Goal: Task Accomplishment & Management: Complete application form

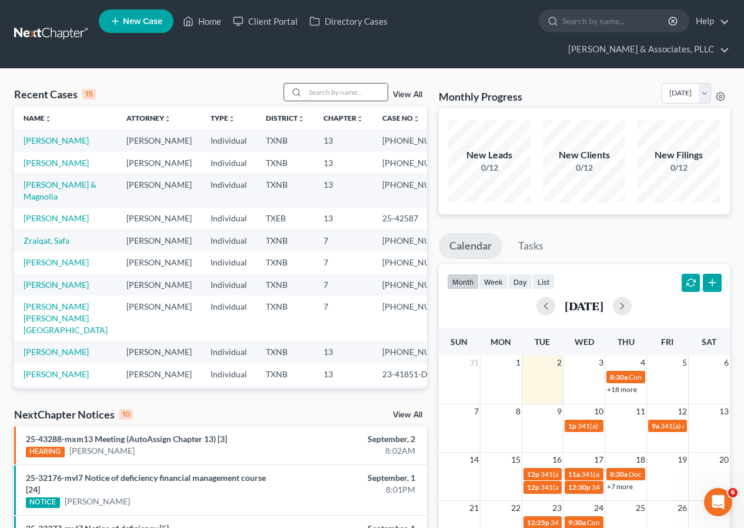
click at [316, 91] on input "search" at bounding box center [346, 92] width 82 height 17
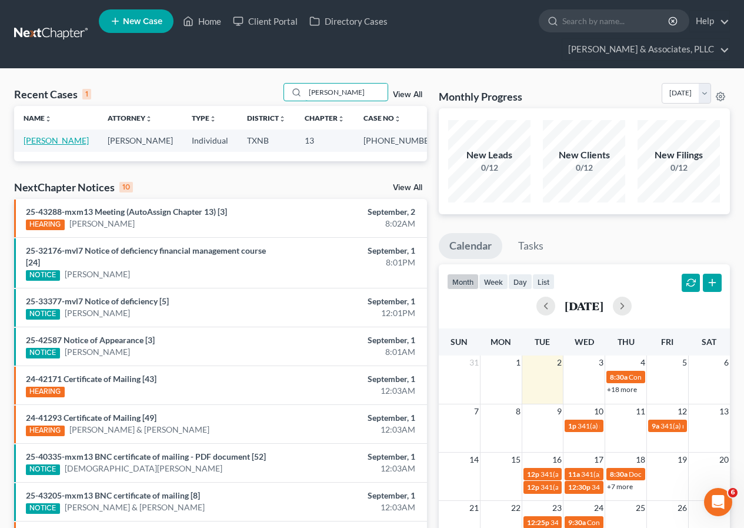
type input "[PERSON_NAME]"
click at [40, 141] on link "[PERSON_NAME]" at bounding box center [56, 140] width 65 height 10
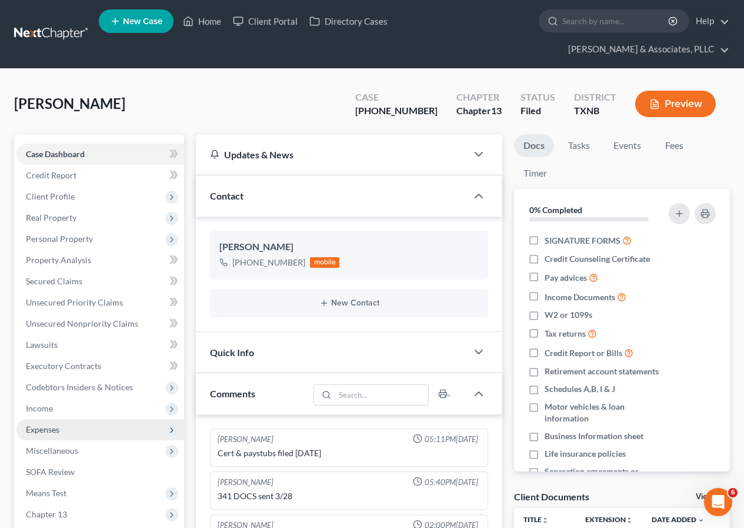
scroll to position [68, 0]
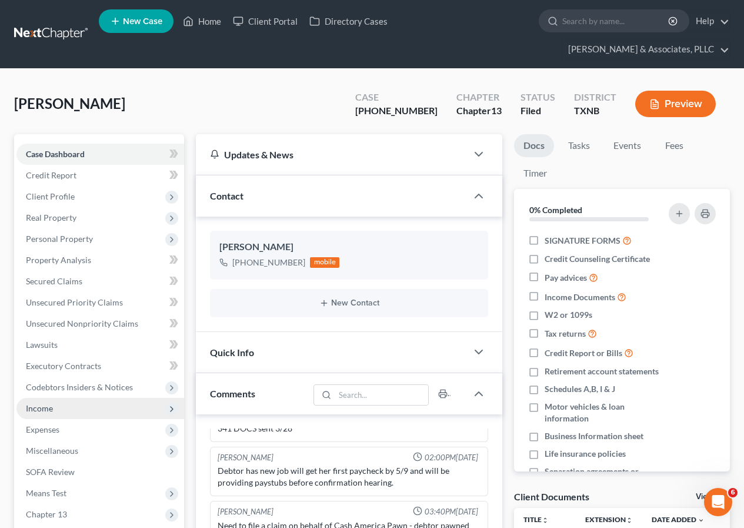
click at [54, 407] on span "Income" at bounding box center [100, 408] width 168 height 21
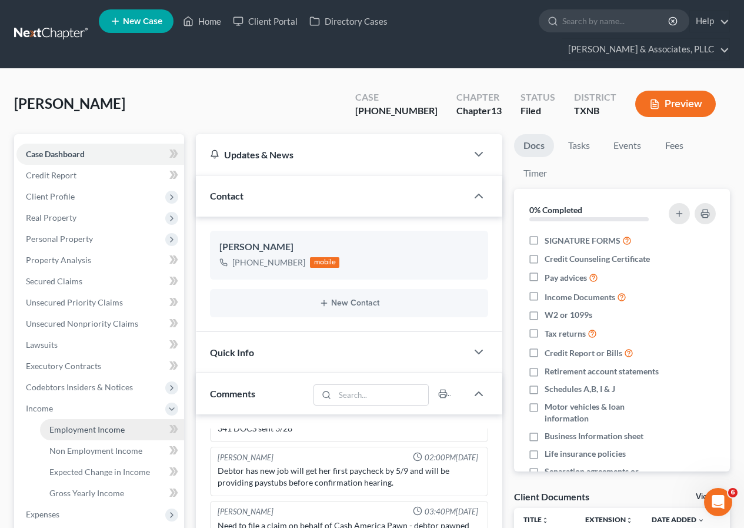
click at [72, 426] on span "Employment Income" at bounding box center [86, 429] width 75 height 10
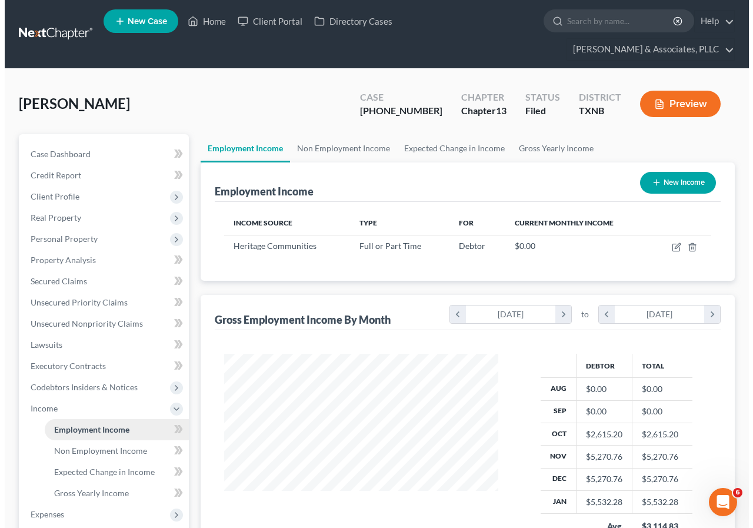
scroll to position [211, 298]
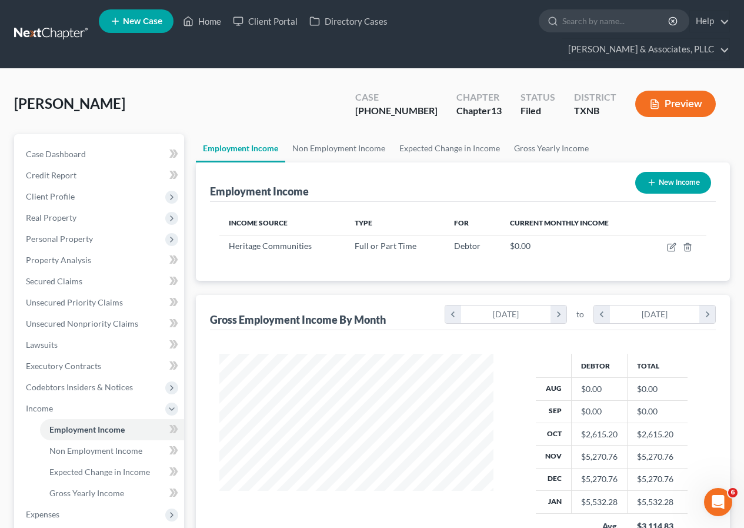
click at [687, 183] on button "New Income" at bounding box center [673, 183] width 76 height 22
select select "0"
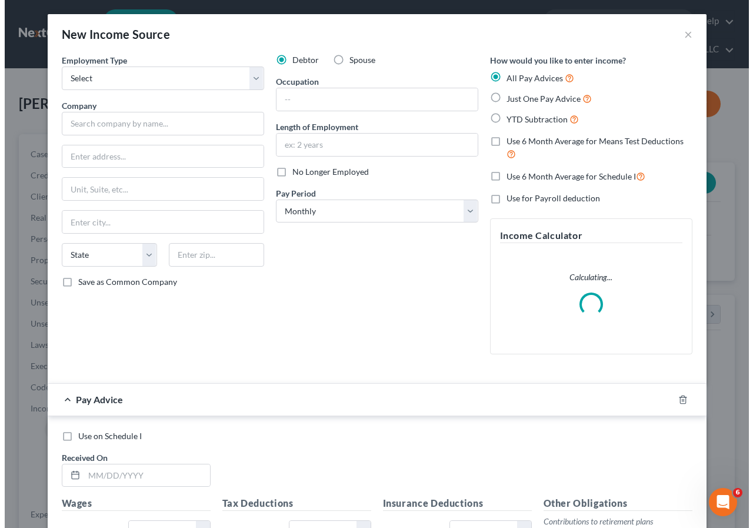
scroll to position [211, 302]
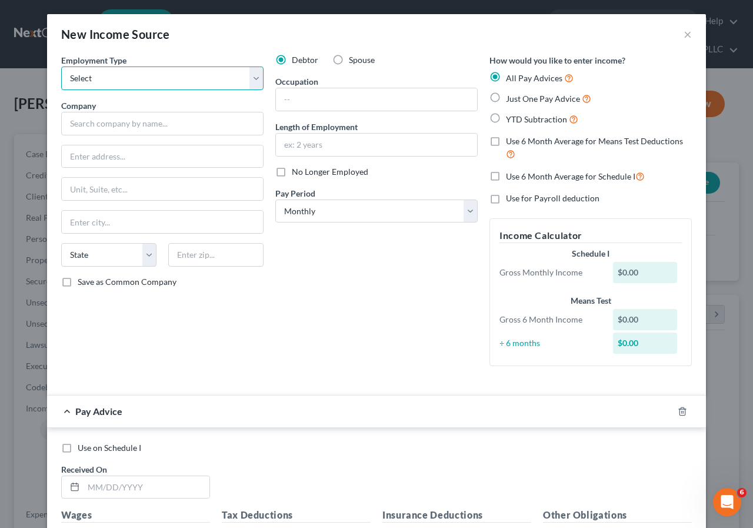
click at [253, 78] on select "Select Full or [DEMOGRAPHIC_DATA] Employment Self Employment" at bounding box center [162, 78] width 202 height 24
select select "0"
click at [61, 66] on select "Select Full or [DEMOGRAPHIC_DATA] Employment Self Employment" at bounding box center [162, 78] width 202 height 24
click at [291, 144] on input "text" at bounding box center [376, 145] width 201 height 22
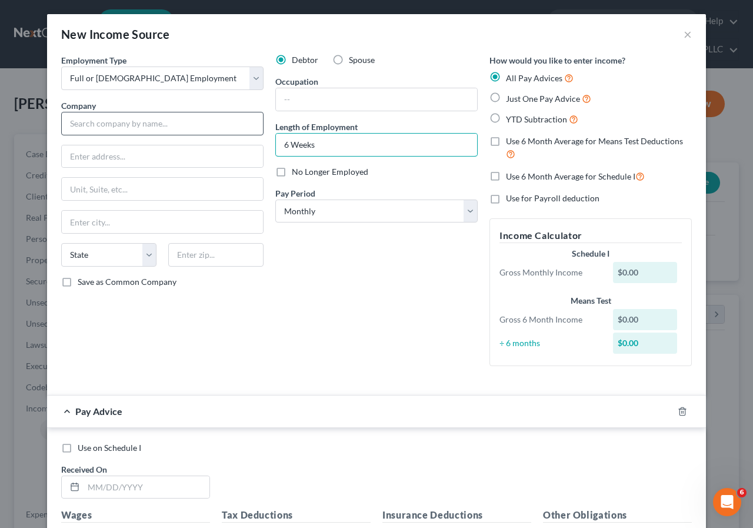
type input "6 Weeks"
click at [95, 118] on input "text" at bounding box center [162, 124] width 202 height 24
type input "Universal Protection Service, LP"
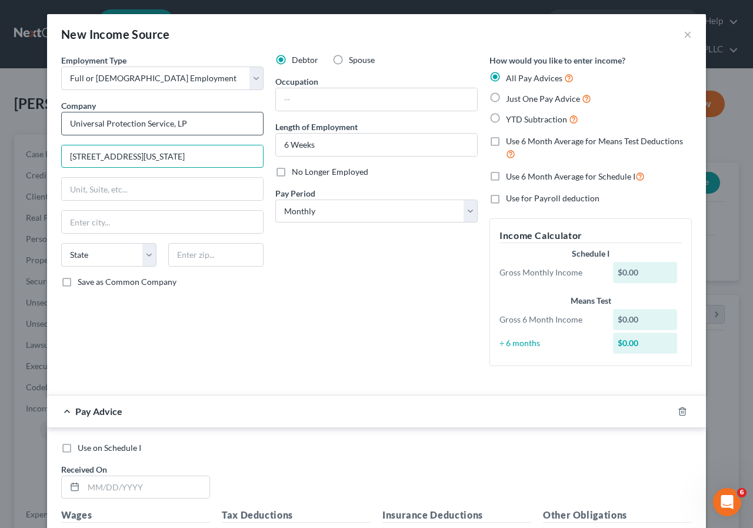
type input "[STREET_ADDRESS][US_STATE]"
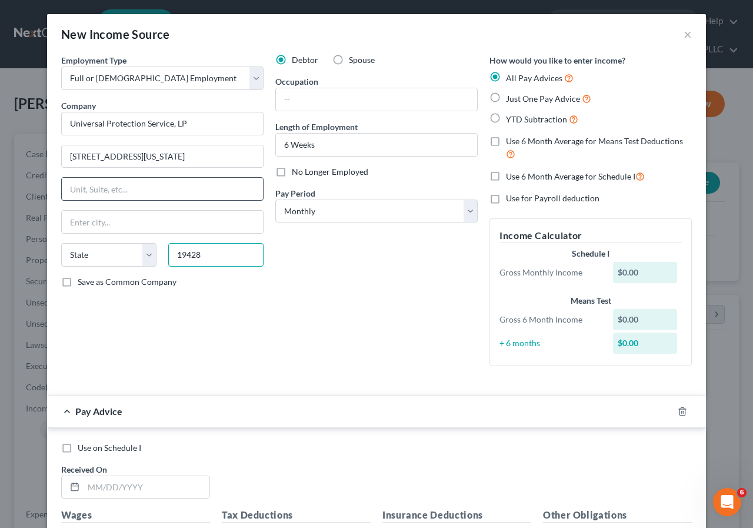
type input "19428"
click at [216, 185] on input "text" at bounding box center [162, 189] width 201 height 22
type input "Conshohocken"
select select "39"
click at [467, 221] on select "Select Monthly Twice Monthly Every Other Week Weekly" at bounding box center [376, 211] width 202 height 24
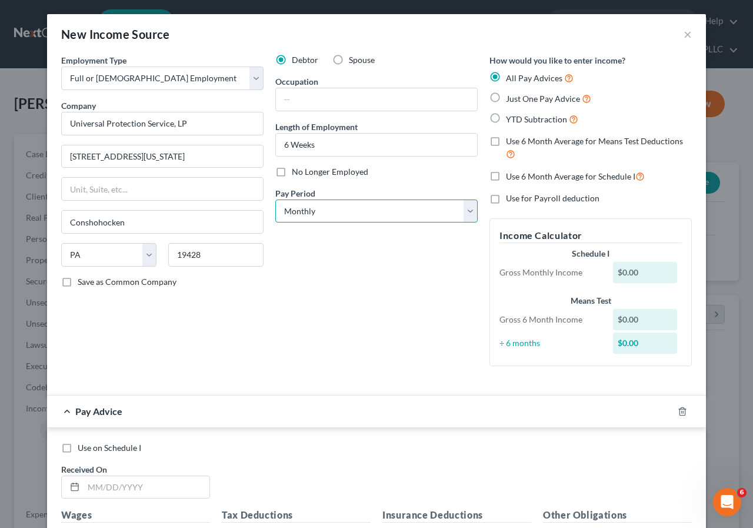
select select "3"
click at [275, 199] on select "Select Monthly Twice Monthly Every Other Week Weekly" at bounding box center [376, 211] width 202 height 24
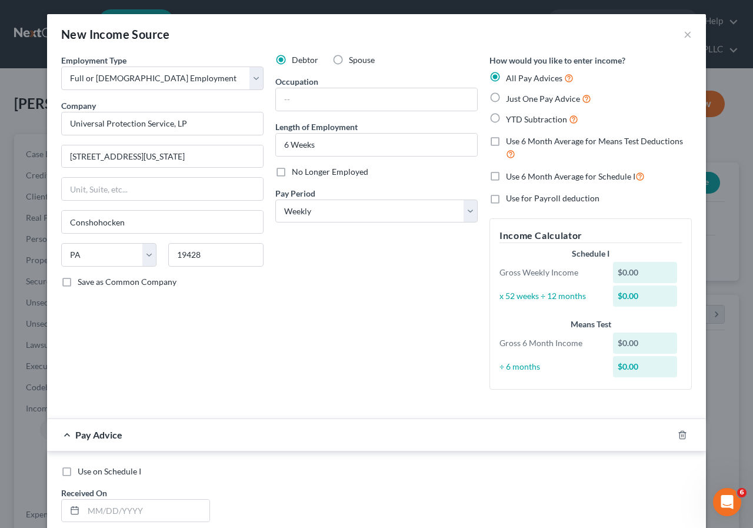
click at [506, 97] on label "Just One Pay Advice" at bounding box center [548, 99] width 85 height 14
click at [511, 97] on input "Just One Pay Advice" at bounding box center [515, 96] width 8 height 8
radio input "true"
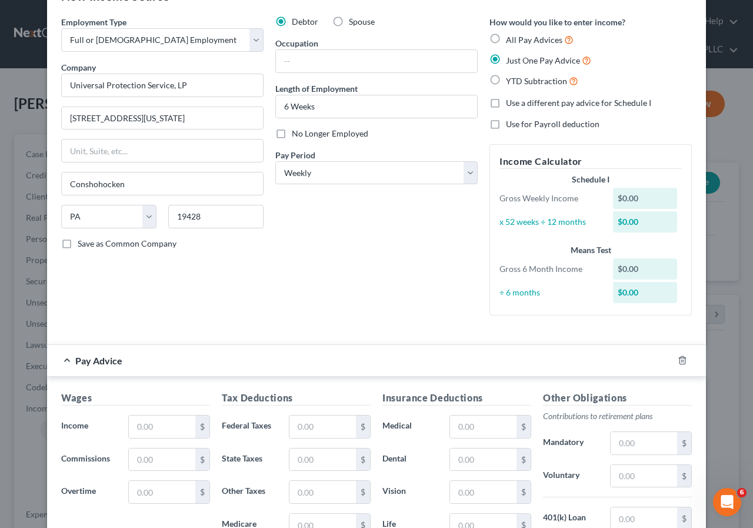
scroll to position [118, 0]
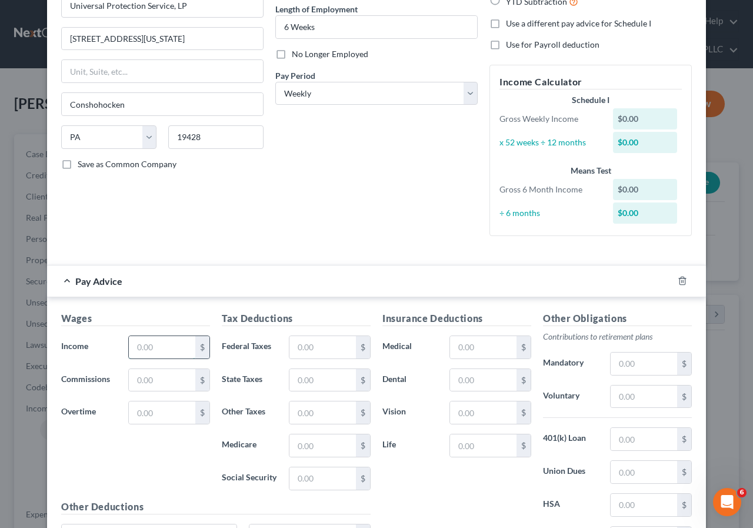
click at [131, 346] on input "text" at bounding box center [162, 347] width 66 height 22
type input "941.97"
click at [289, 348] on input "text" at bounding box center [322, 347] width 66 height 22
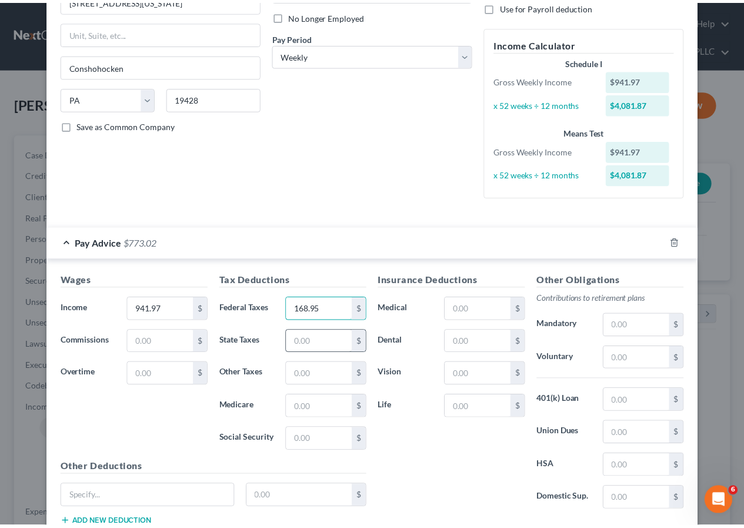
scroll to position [235, 0]
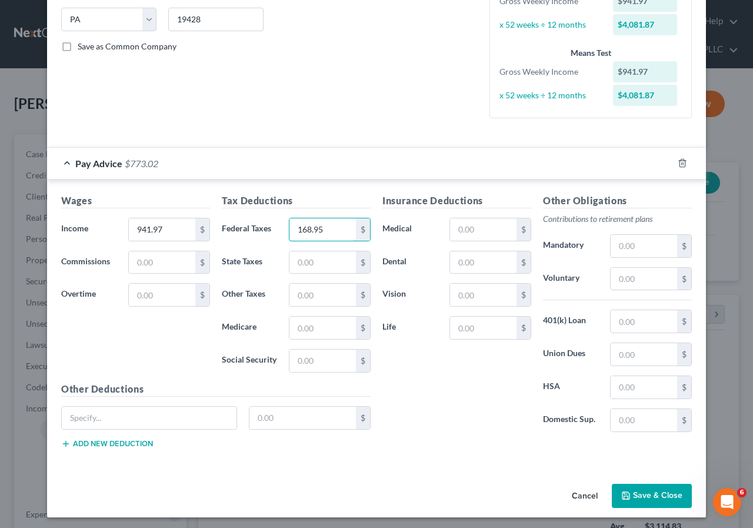
type input "168.95"
click at [623, 497] on icon "button" at bounding box center [625, 495] width 9 height 9
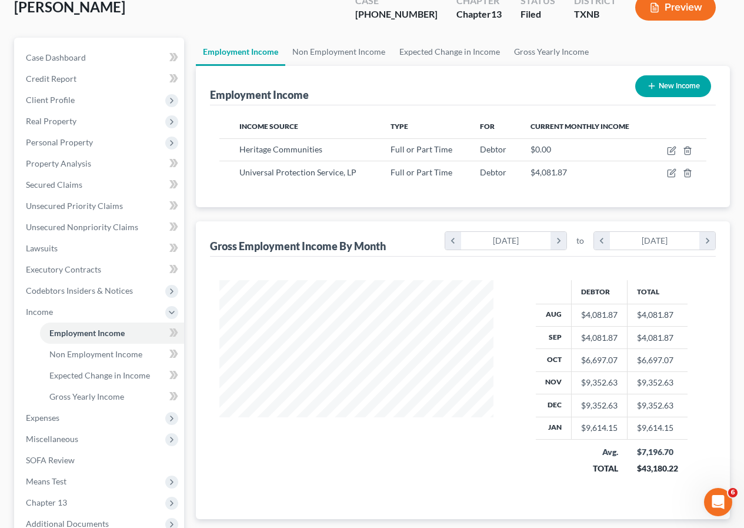
scroll to position [118, 0]
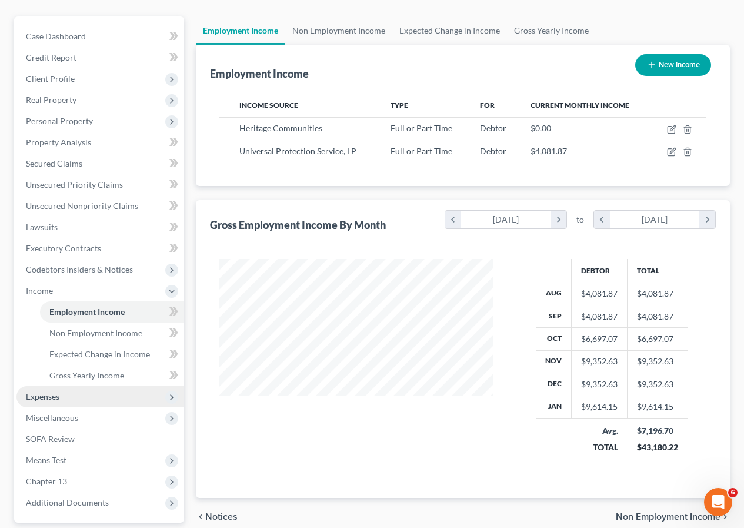
click at [62, 401] on span "Expenses" at bounding box center [100, 396] width 168 height 21
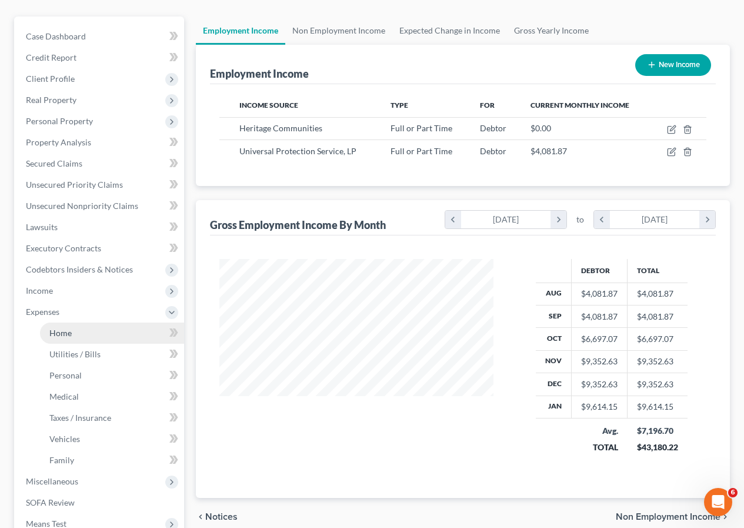
click at [66, 332] on span "Home" at bounding box center [60, 333] width 22 height 10
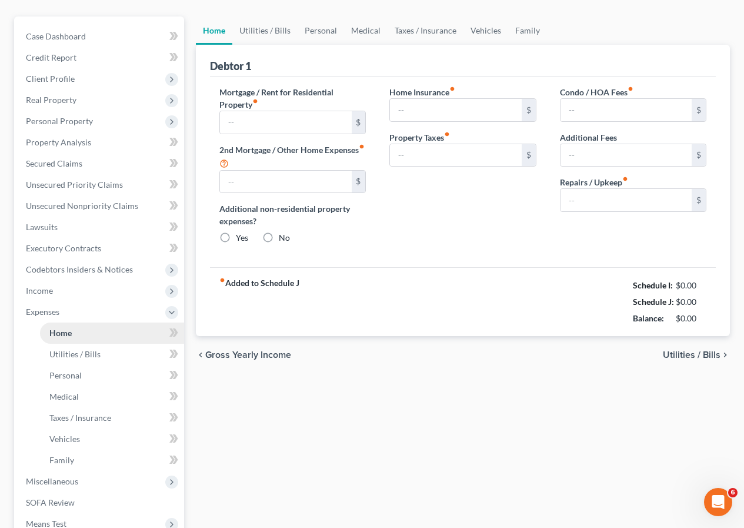
type input "1,575.00"
type input "0.00"
radio input "true"
type input "8.00"
type input "0.00"
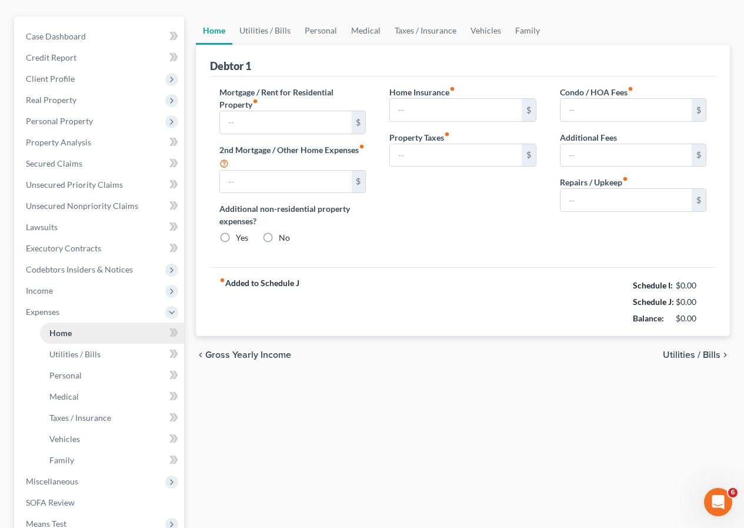
type input "0.00"
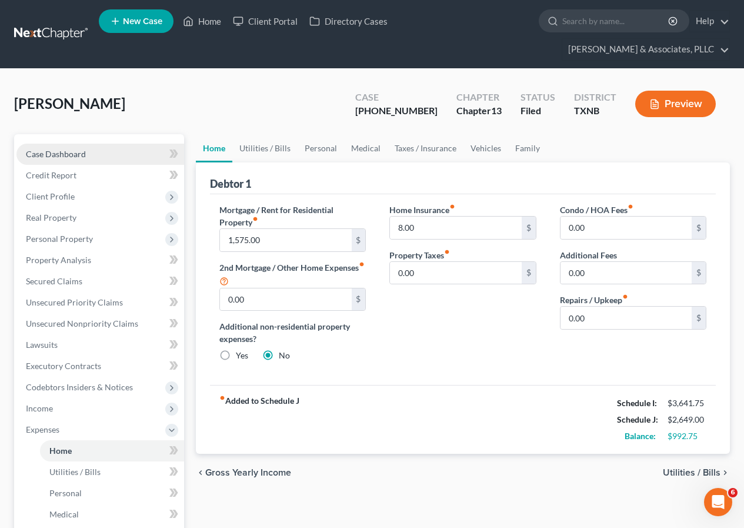
click at [70, 149] on span "Case Dashboard" at bounding box center [56, 154] width 60 height 10
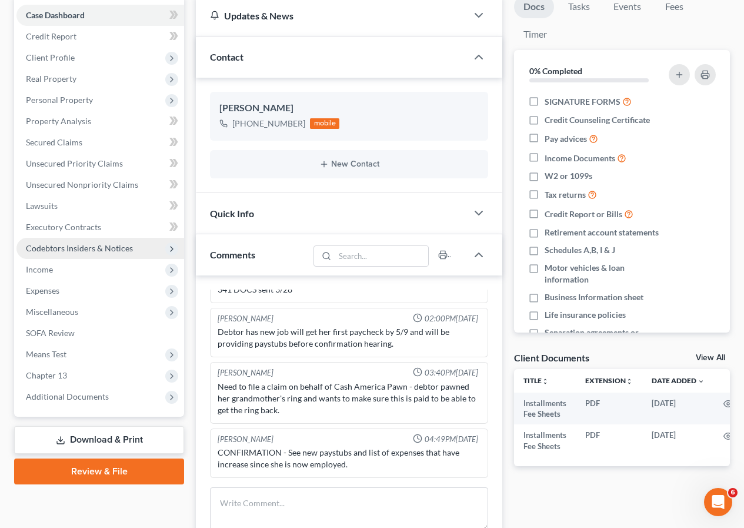
scroll to position [176, 0]
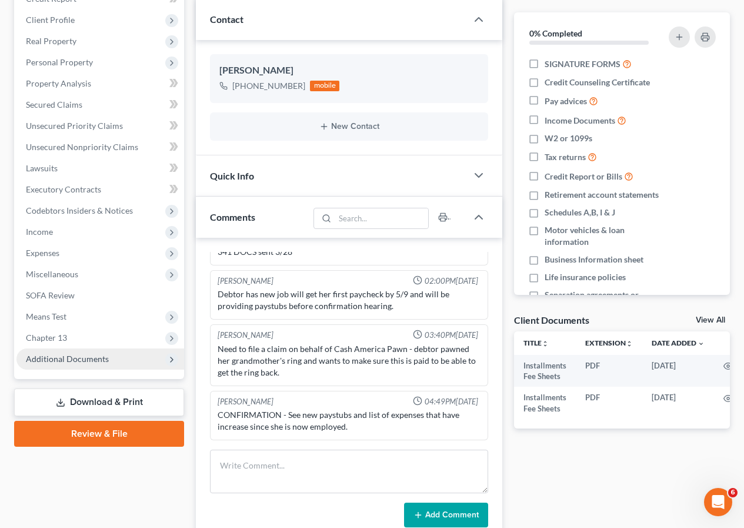
click at [68, 356] on span "Additional Documents" at bounding box center [67, 358] width 83 height 10
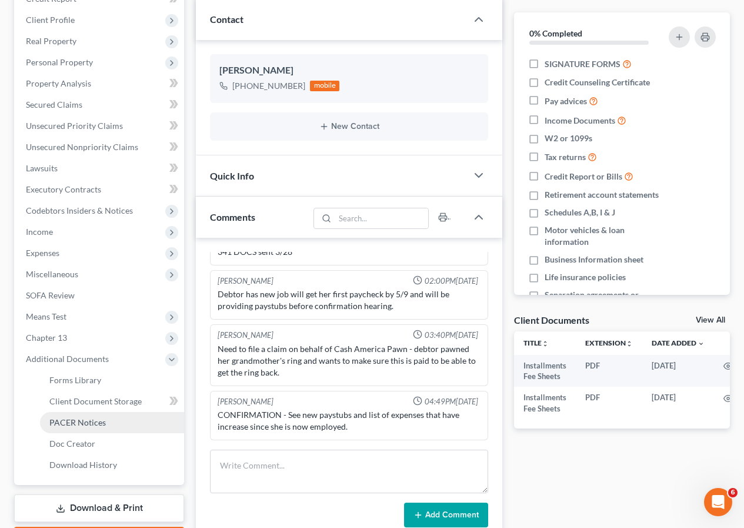
click at [98, 423] on span "PACER Notices" at bounding box center [77, 422] width 56 height 10
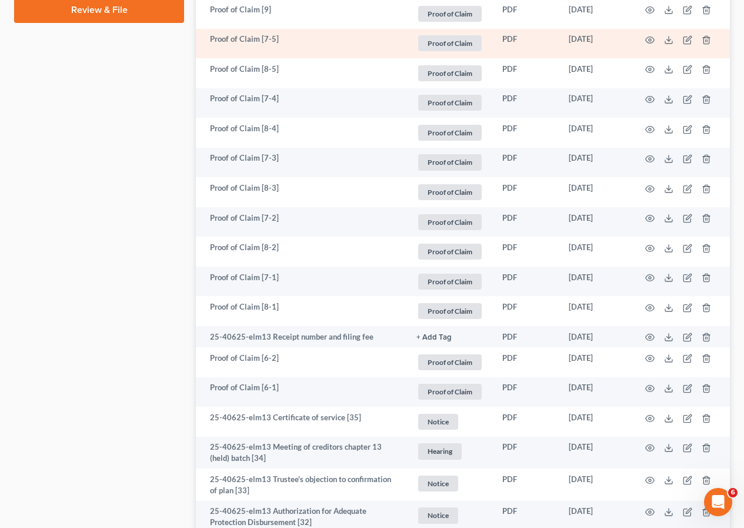
scroll to position [765, 0]
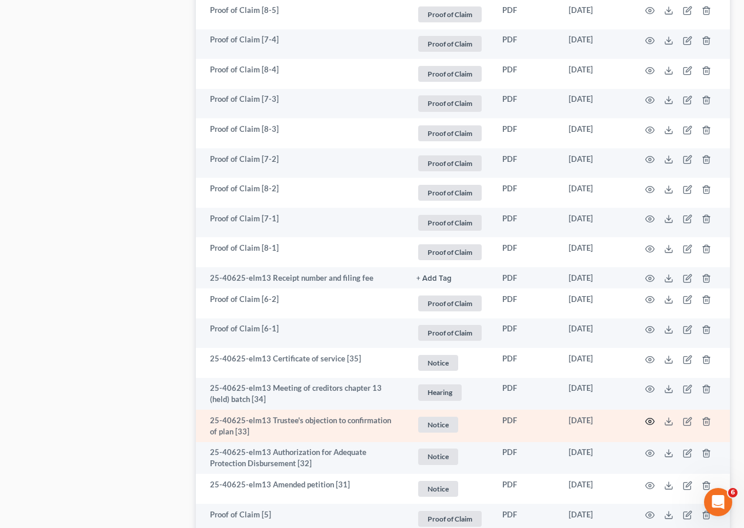
click at [651, 419] on icon "button" at bounding box center [649, 420] width 9 height 9
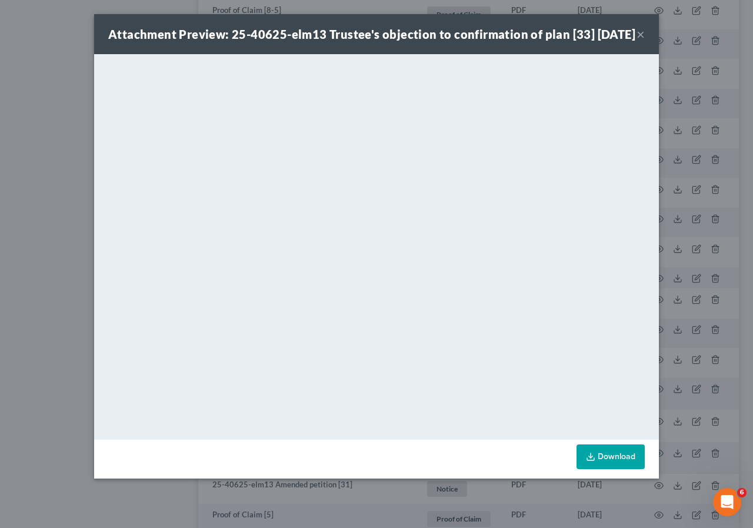
click at [640, 40] on button "×" at bounding box center [640, 34] width 8 height 14
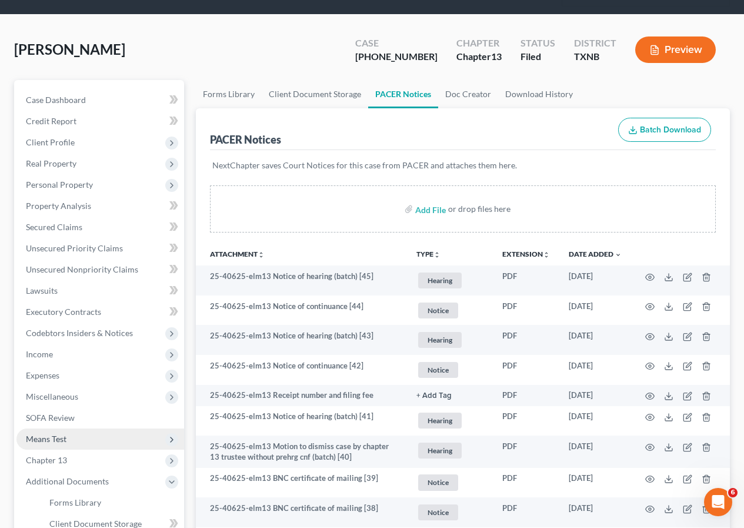
scroll to position [176, 0]
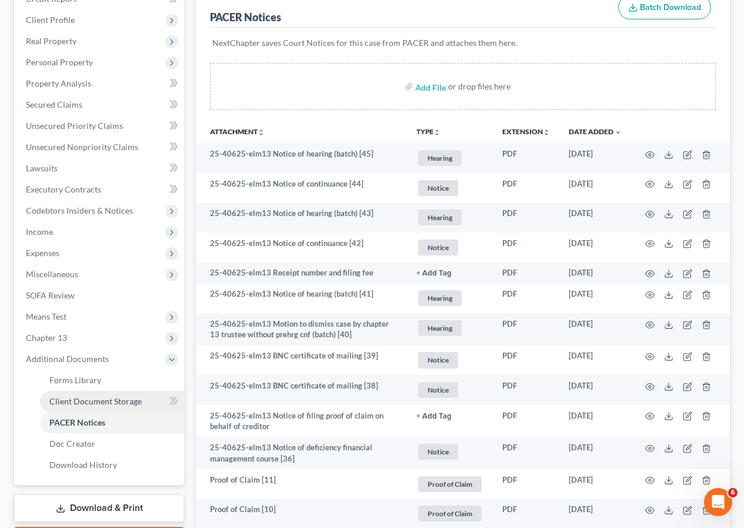
click at [89, 398] on span "Client Document Storage" at bounding box center [95, 401] width 92 height 10
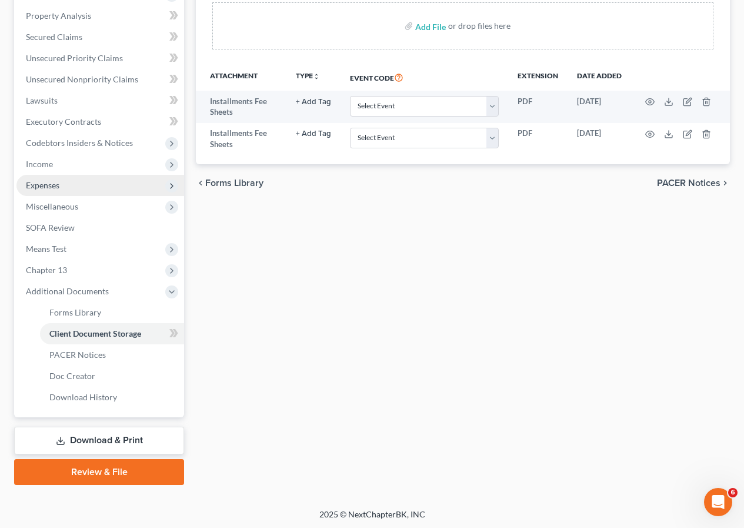
scroll to position [246, 0]
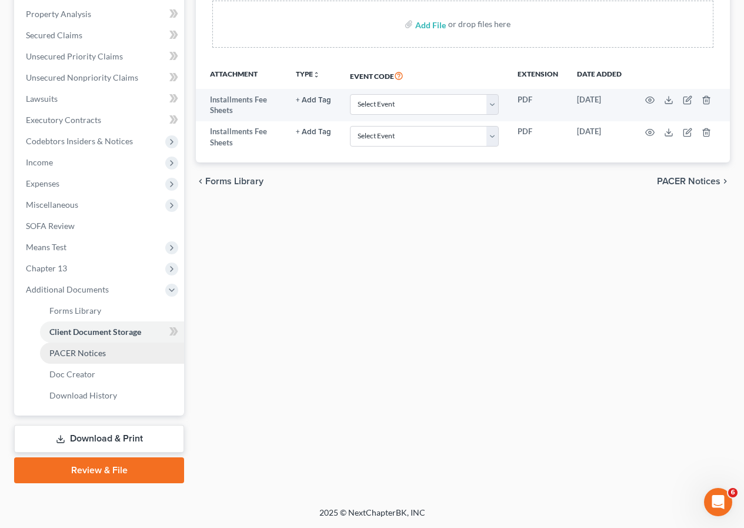
click at [89, 352] on span "PACER Notices" at bounding box center [77, 353] width 56 height 10
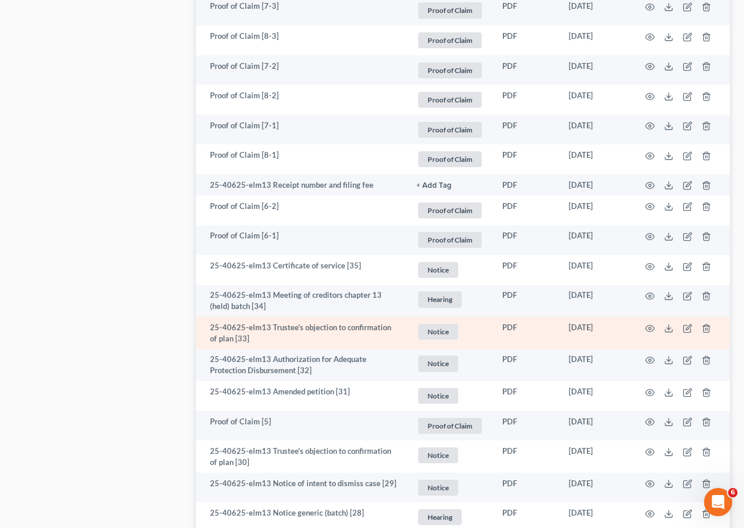
scroll to position [882, 0]
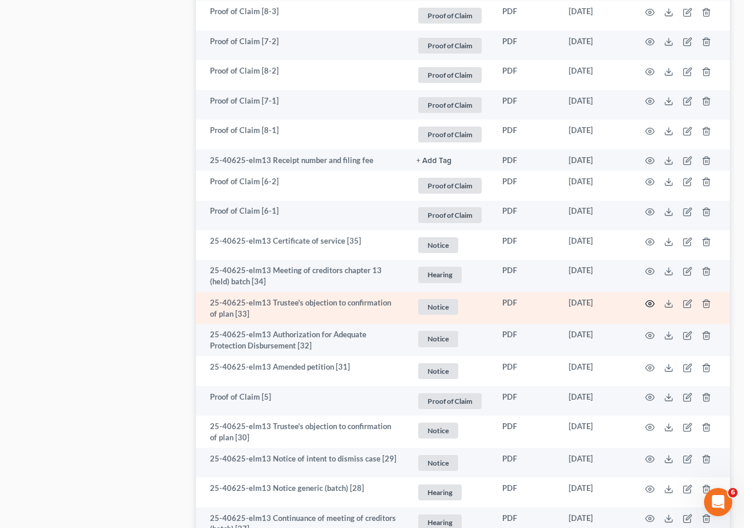
click at [651, 302] on icon "button" at bounding box center [649, 303] width 9 height 9
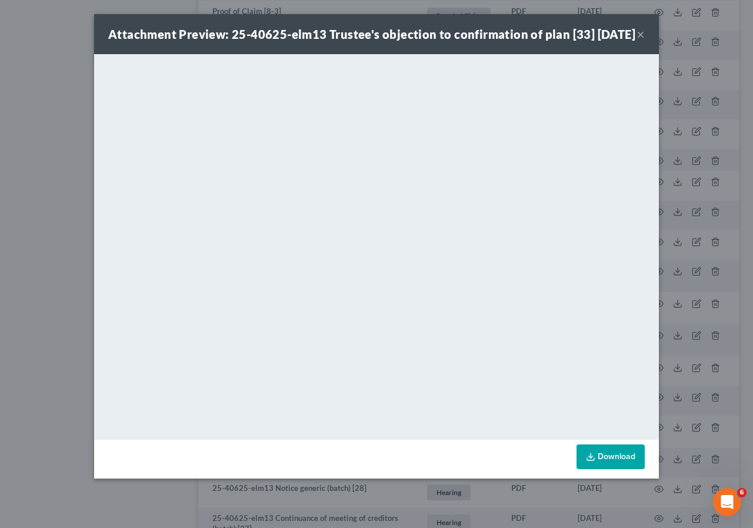
click at [641, 41] on button "×" at bounding box center [640, 34] width 8 height 14
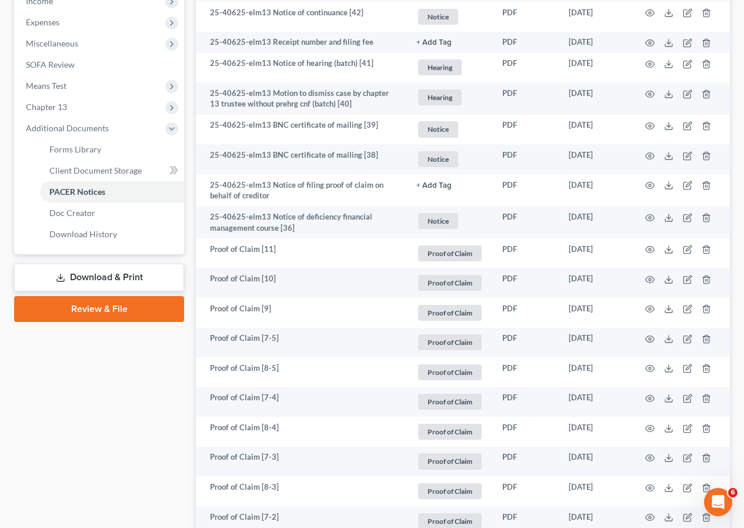
scroll to position [176, 0]
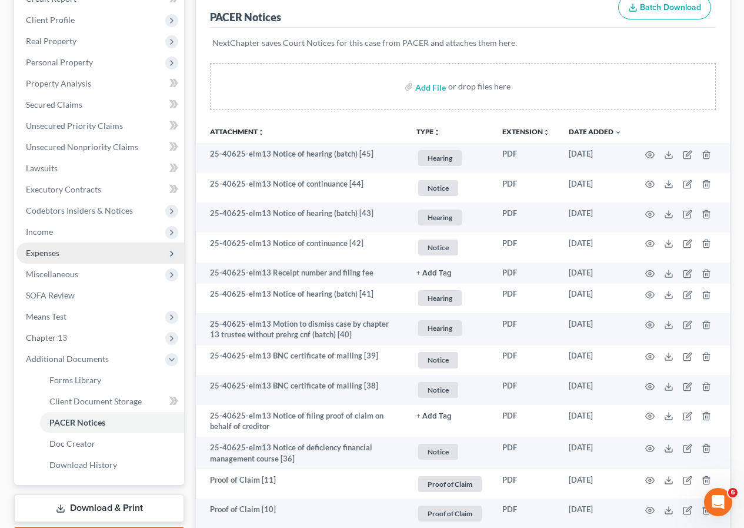
click at [67, 251] on span "Expenses" at bounding box center [100, 252] width 168 height 21
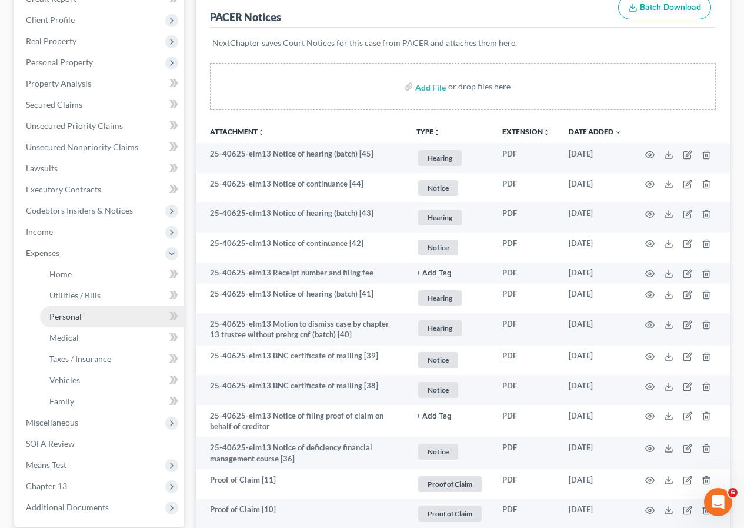
click at [96, 315] on link "Personal" at bounding box center [112, 316] width 144 height 21
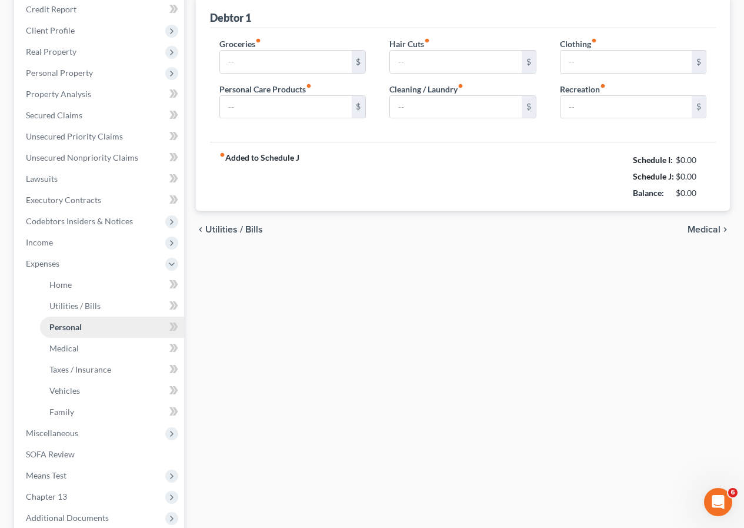
type input "200.00"
type input "50.00"
type input "0.00"
type input "50.00"
type input "20.00"
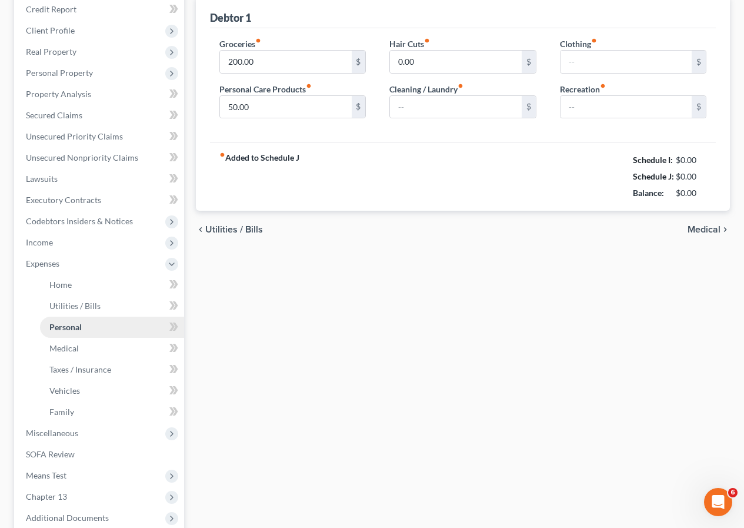
type input "0.00"
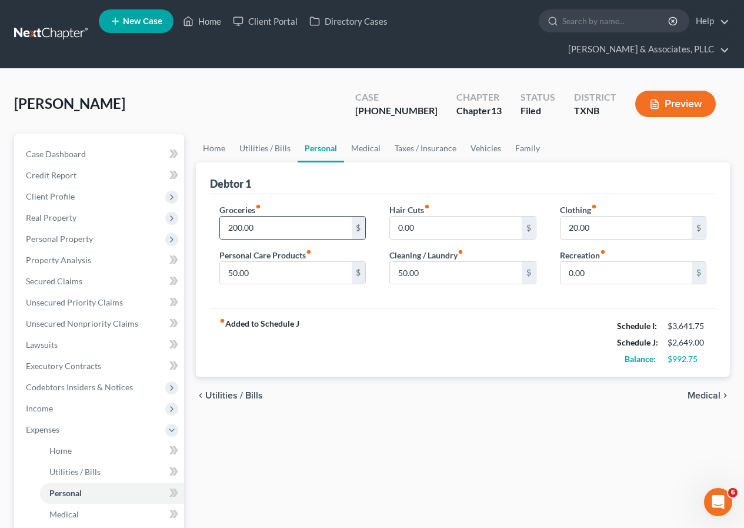
click at [357, 230] on div "$" at bounding box center [359, 227] width 14 height 22
click at [228, 223] on input "200.00" at bounding box center [285, 227] width 131 height 22
type input "400"
click at [453, 226] on input "0.00" at bounding box center [455, 227] width 131 height 22
click at [562, 271] on input "0.00" at bounding box center [626, 273] width 131 height 22
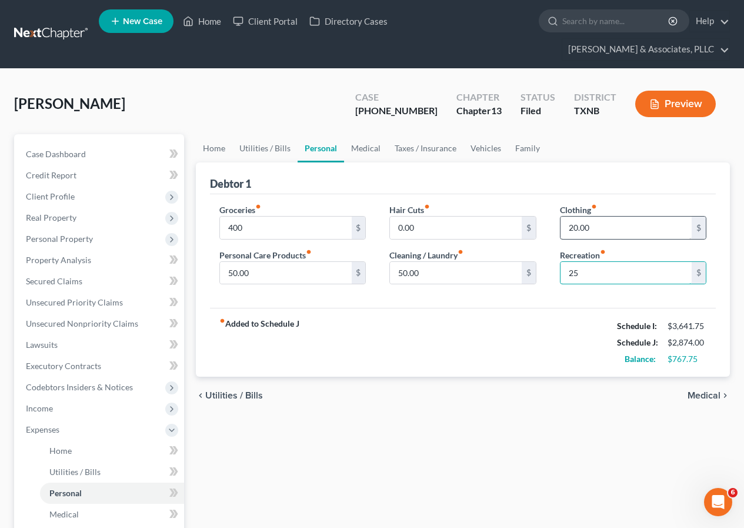
type input "25"
click at [569, 228] on input "20.00" at bounding box center [626, 227] width 131 height 22
type input "100"
click at [478, 339] on div "fiber_manual_record Added to Schedule J Schedule I: $3,641.75 Schedule J: $2,95…" at bounding box center [463, 342] width 506 height 69
click at [414, 148] on link "Taxes / Insurance" at bounding box center [426, 148] width 76 height 28
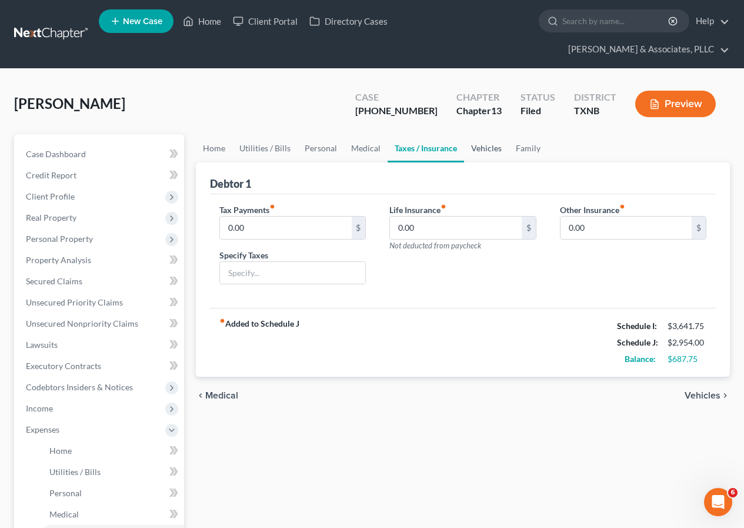
click at [489, 149] on link "Vehicles" at bounding box center [486, 148] width 45 height 28
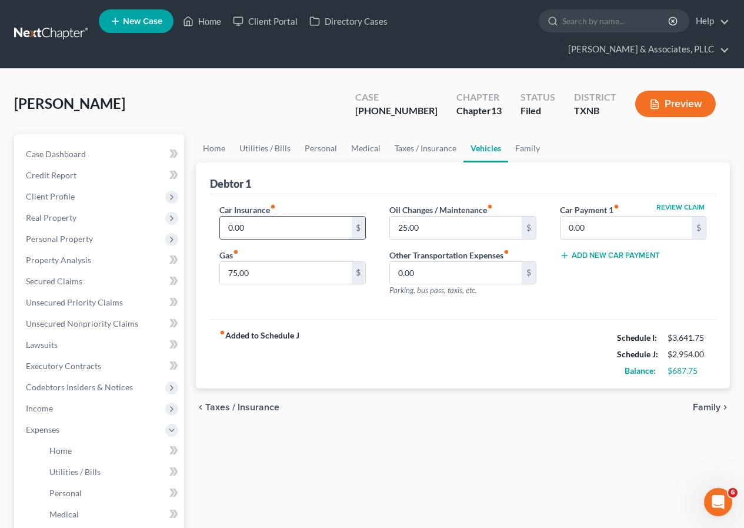
click at [222, 223] on input "0.00" at bounding box center [285, 227] width 131 height 22
type input "200"
click at [368, 321] on div "fiber_manual_record Added to Schedule J Schedule I: $3,641.75 Schedule J: $3,15…" at bounding box center [463, 353] width 506 height 69
click at [222, 273] on input "75.00" at bounding box center [285, 273] width 131 height 22
type input "165"
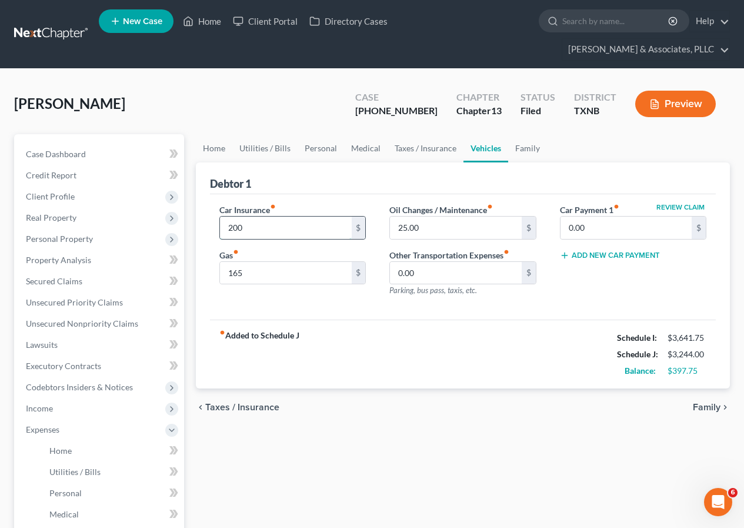
click at [312, 228] on input "200" at bounding box center [285, 227] width 131 height 22
click at [253, 273] on input "165" at bounding box center [285, 273] width 131 height 22
click at [292, 281] on input "145" at bounding box center [285, 273] width 131 height 22
click at [321, 275] on input "130" at bounding box center [285, 273] width 131 height 22
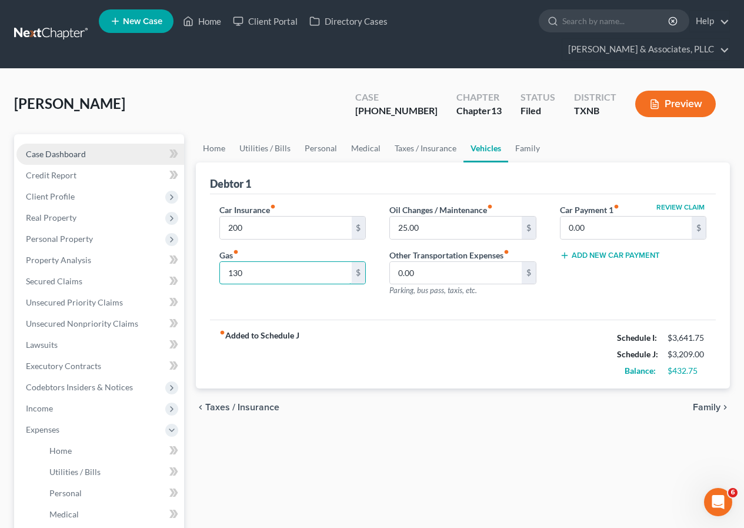
type input "130"
click at [68, 155] on span "Case Dashboard" at bounding box center [56, 154] width 60 height 10
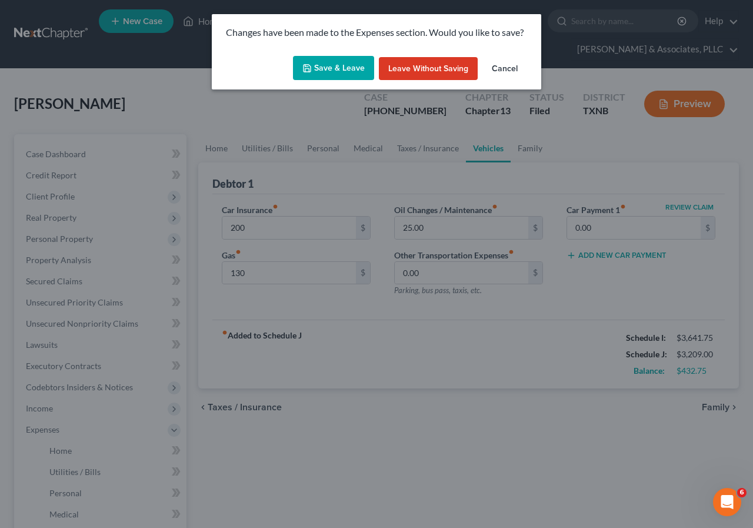
click at [322, 70] on button "Save & Leave" at bounding box center [333, 68] width 81 height 25
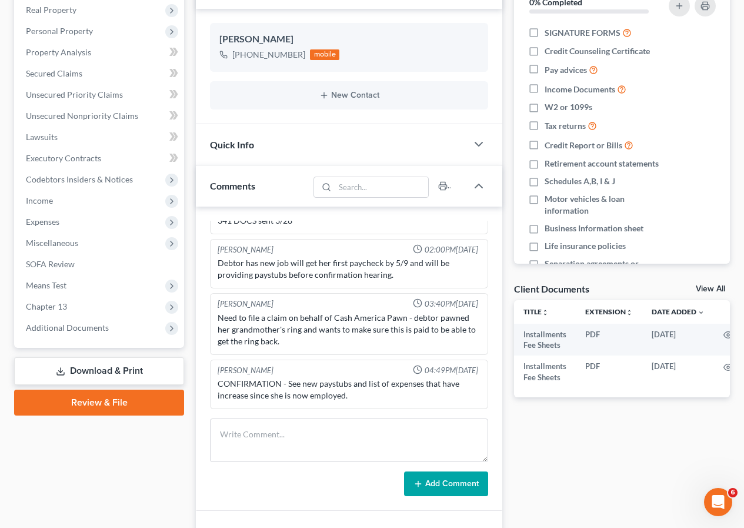
scroll to position [235, 0]
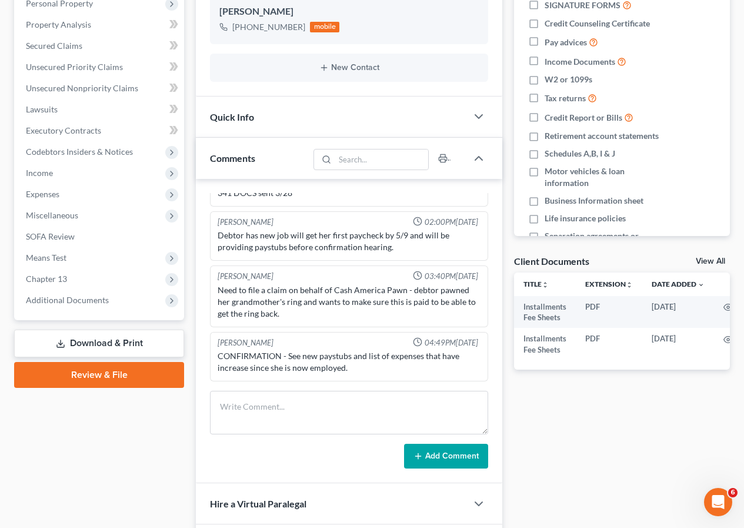
click at [93, 343] on link "Download & Print" at bounding box center [99, 343] width 170 height 28
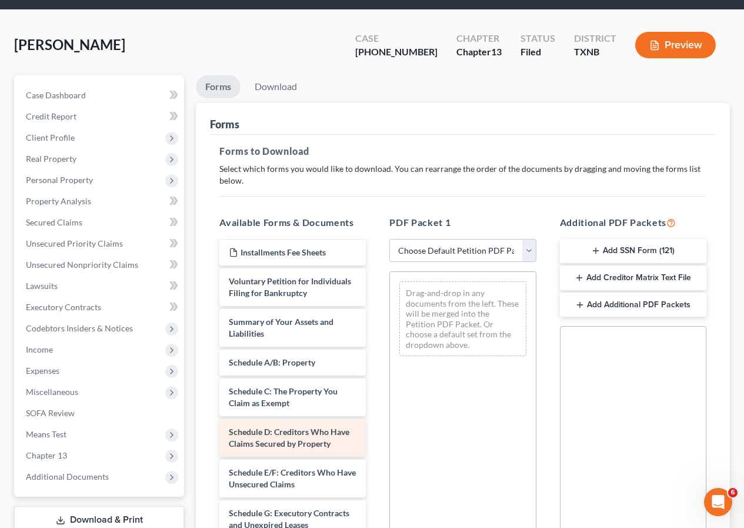
scroll to position [59, 0]
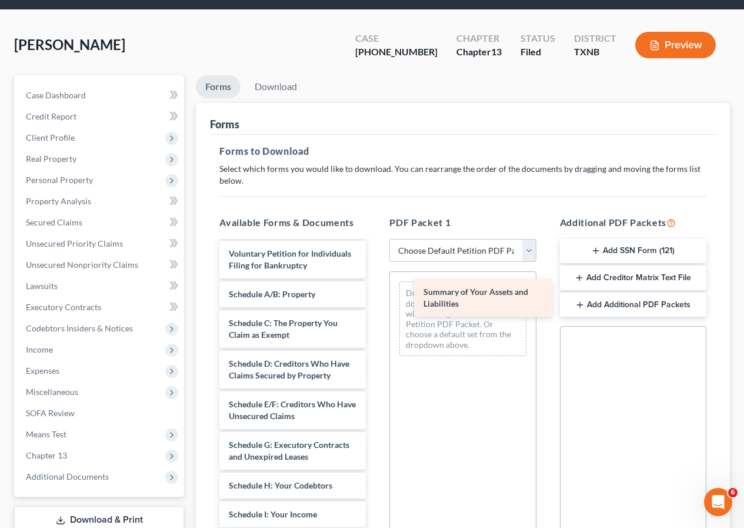
drag, startPoint x: 272, startPoint y: 310, endPoint x: 467, endPoint y: 296, distance: 195.2
click at [375, 296] on div "Summary of Your Assets and Liabilities Installments Fee Sheets Installments Fee…" at bounding box center [292, 532] width 165 height 698
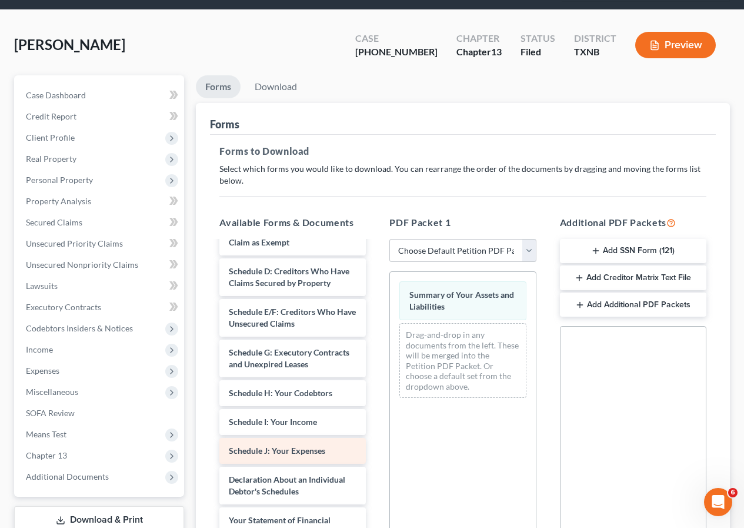
scroll to position [176, 0]
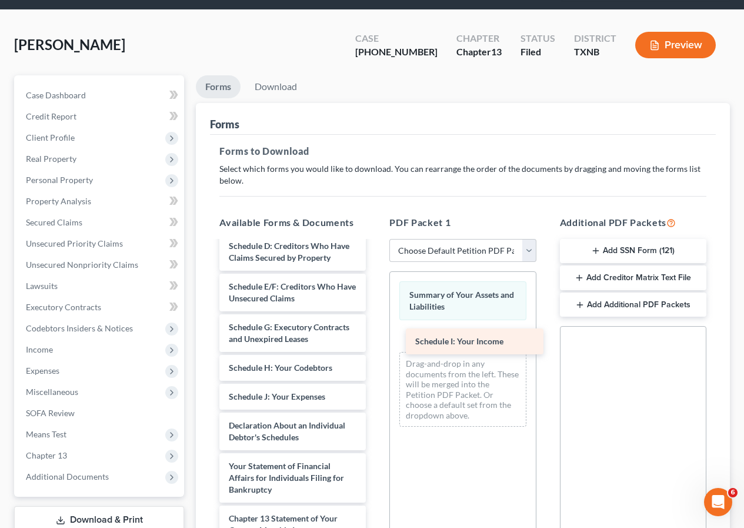
drag, startPoint x: 275, startPoint y: 418, endPoint x: 461, endPoint y: 339, distance: 202.4
click at [375, 339] on div "Schedule I: Your Income Installments Fee Sheets Installments Fee Sheets Volunta…" at bounding box center [292, 399] width 165 height 669
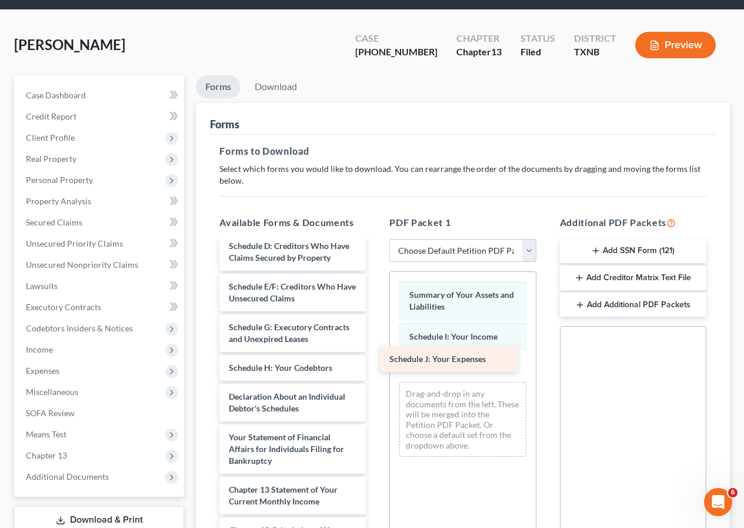
drag, startPoint x: 268, startPoint y: 419, endPoint x: 428, endPoint y: 358, distance: 171.8
click at [375, 358] on div "Schedule J: Your Expenses Installments Fee Sheets Installments Fee Sheets Volun…" at bounding box center [292, 385] width 165 height 640
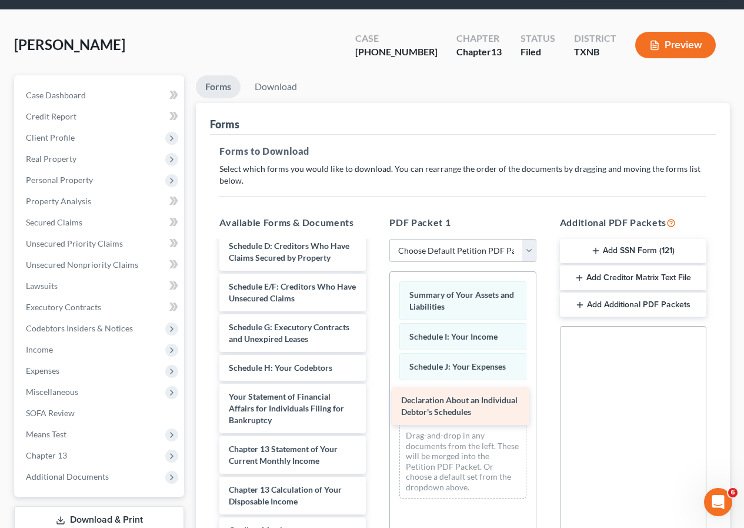
drag, startPoint x: 246, startPoint y: 426, endPoint x: 418, endPoint y: 406, distance: 173.5
click at [375, 406] on div "Declaration About an Individual Debtor's Schedules Installments Fee Sheets Inst…" at bounding box center [292, 364] width 165 height 599
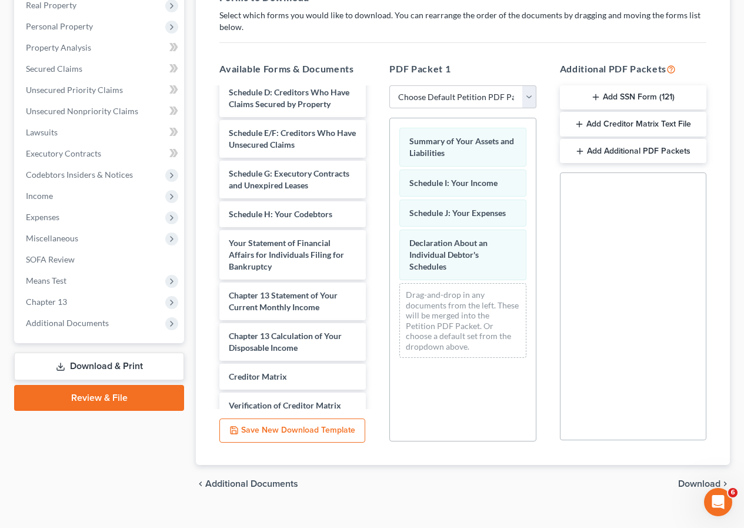
scroll to position [232, 0]
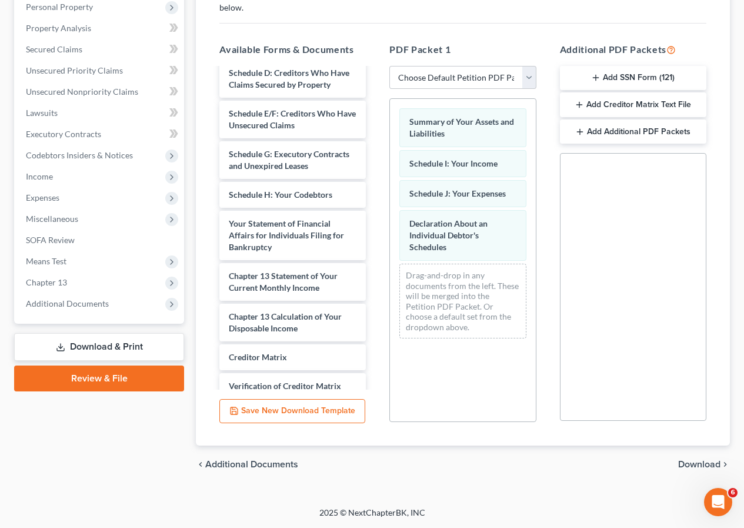
click at [690, 463] on span "Download" at bounding box center [699, 463] width 42 height 9
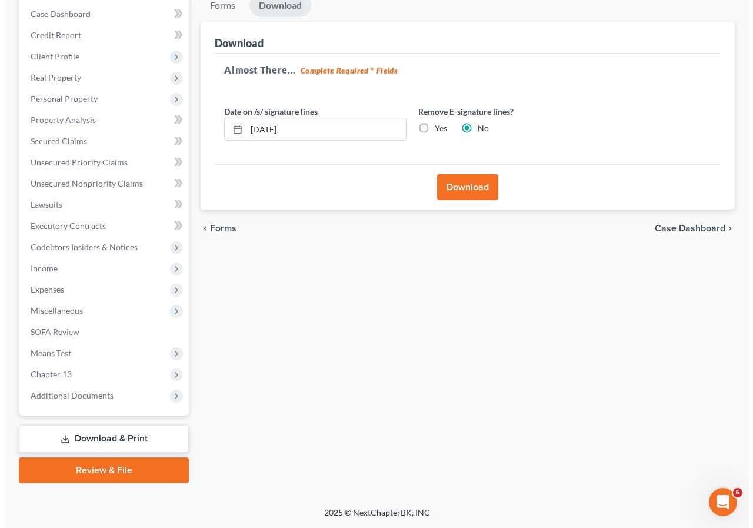
scroll to position [140, 0]
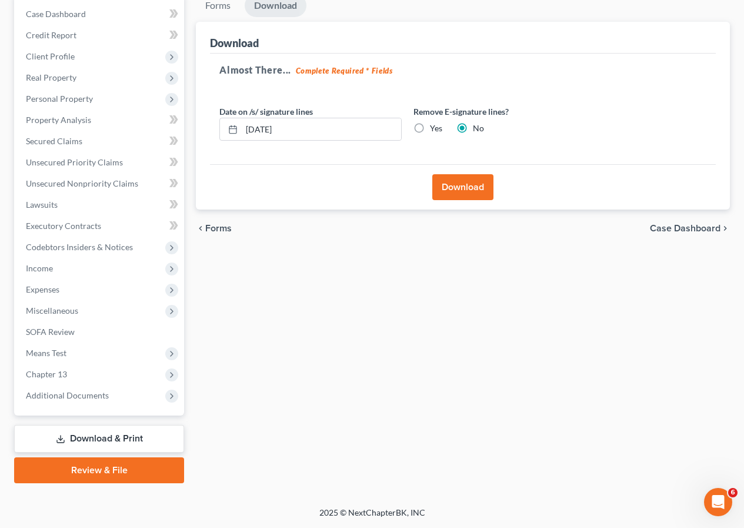
click at [460, 191] on button "Download" at bounding box center [462, 187] width 61 height 26
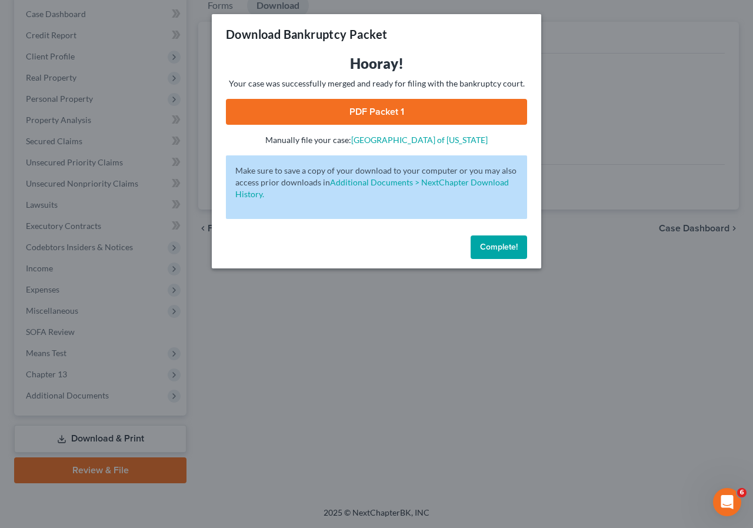
click at [347, 119] on link "PDF Packet 1" at bounding box center [376, 112] width 301 height 26
